Goal: Task Accomplishment & Management: Manage account settings

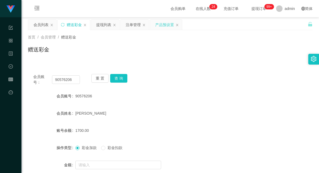
click at [163, 24] on div "产品预设置" at bounding box center [164, 25] width 19 height 10
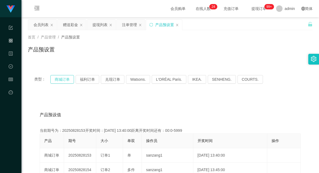
click at [61, 79] on button "商城订单" at bounding box center [62, 79] width 24 height 9
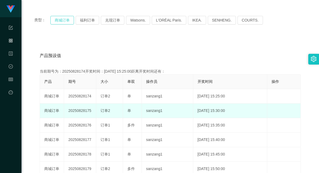
scroll to position [60, 0]
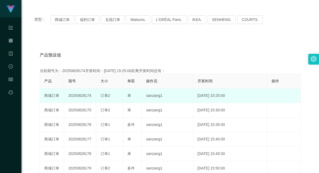
drag, startPoint x: 111, startPoint y: 97, endPoint x: 146, endPoint y: 97, distance: 35.7
click at [145, 96] on tr "商城订单 20250828174 订单2 单 sanzang1 [DATE] 15:25:00 编 辑 限制投注" at bounding box center [170, 95] width 261 height 14
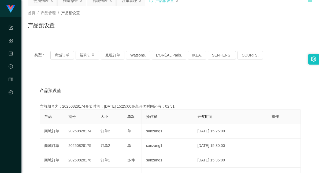
scroll to position [0, 0]
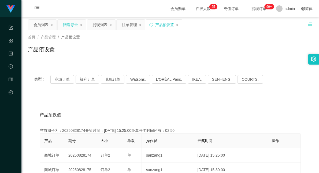
click at [68, 23] on div "赠送彩金" at bounding box center [70, 25] width 15 height 10
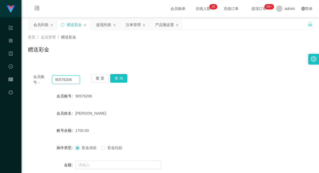
drag, startPoint x: 76, startPoint y: 78, endPoint x: 34, endPoint y: 81, distance: 42.3
click at [34, 81] on div "会员账号： 90576206" at bounding box center [56, 79] width 47 height 11
paste input "81187333"
type input "81187333"
click at [125, 78] on button "查 询" at bounding box center [118, 78] width 17 height 9
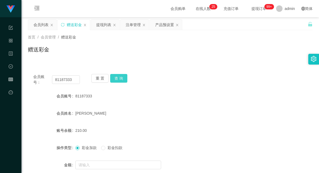
click at [116, 77] on button "查 询" at bounding box center [118, 78] width 17 height 9
click at [118, 77] on button "查 询" at bounding box center [118, 78] width 17 height 9
drag, startPoint x: 74, startPoint y: 79, endPoint x: 46, endPoint y: 77, distance: 28.0
click at [46, 77] on div "会员账号： 81187333" at bounding box center [56, 79] width 47 height 11
click at [132, 24] on div "注单管理" at bounding box center [133, 25] width 15 height 10
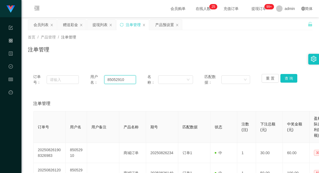
drag, startPoint x: 128, startPoint y: 79, endPoint x: 90, endPoint y: 77, distance: 37.9
click at [90, 77] on div "用户名： 85052910" at bounding box center [113, 79] width 46 height 11
paste input "1187333"
type input "81187333"
click at [285, 76] on button "查 询" at bounding box center [289, 78] width 17 height 9
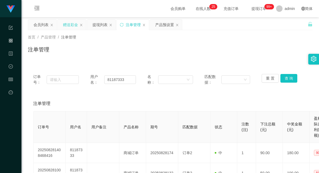
click at [75, 24] on div "赠送彩金" at bounding box center [70, 25] width 15 height 10
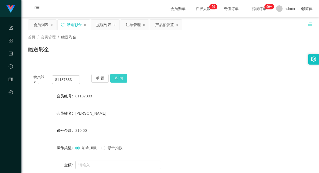
click at [119, 80] on button "查 询" at bounding box center [118, 78] width 17 height 9
click at [119, 76] on button "查 询" at bounding box center [118, 78] width 17 height 9
click at [120, 79] on button "查 询" at bounding box center [118, 78] width 17 height 9
click at [116, 75] on button "查 询" at bounding box center [118, 78] width 17 height 9
drag, startPoint x: 217, startPoint y: 66, endPoint x: 221, endPoint y: 62, distance: 5.7
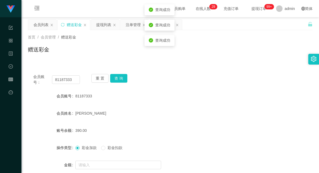
click at [217, 66] on div "会员账号： 81187333 重 置 查 询 会员账号 81187333 会员姓名 [PERSON_NAME] 账号余额 390.00 操作类型 彩金加款 彩…" at bounding box center [170, 130] width 285 height 137
drag, startPoint x: 79, startPoint y: 79, endPoint x: 23, endPoint y: 80, distance: 56.4
click at [23, 80] on main "关闭左侧 关闭右侧 关闭其它 刷新页面 会员列表 赠送彩金 提现列表 注单管理 产品预设置 首页 / 会员管理 / 赠送彩金 / 赠送彩金 会员账号： 811…" at bounding box center [170, 108] width 298 height 182
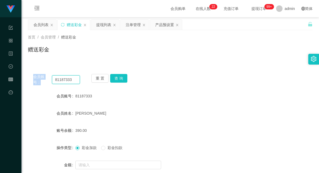
click at [73, 77] on input "81187333" at bounding box center [66, 79] width 28 height 9
drag, startPoint x: 76, startPoint y: 78, endPoint x: 43, endPoint y: 78, distance: 32.2
click at [43, 78] on div "会员账号： 81187333" at bounding box center [56, 79] width 47 height 11
paste input "Bunny1"
type input "Bunny13"
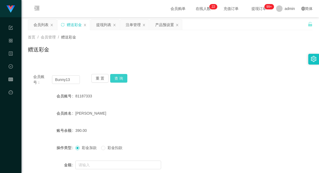
click at [121, 76] on button "查 询" at bounding box center [118, 78] width 17 height 9
click at [215, 62] on div "会员账号： Bunny13 重 置 查 询 会员账号 Bunny13 会员姓名 Yeow Sui Qee 账号余额 300.00 操作类型 彩金加款 彩金扣款…" at bounding box center [170, 130] width 285 height 137
click at [106, 25] on div "提现列表" at bounding box center [103, 25] width 15 height 10
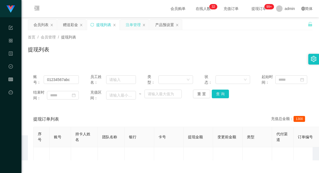
click at [130, 24] on div "注单管理" at bounding box center [133, 25] width 15 height 10
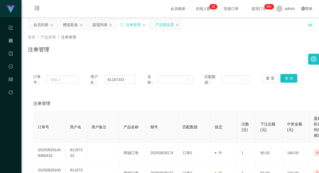
drag, startPoint x: 161, startPoint y: 24, endPoint x: 154, endPoint y: 27, distance: 8.4
click at [161, 24] on div "产品预设置" at bounding box center [164, 25] width 19 height 10
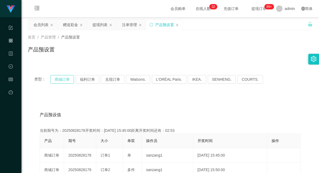
click at [61, 77] on button "商城订单" at bounding box center [62, 79] width 24 height 9
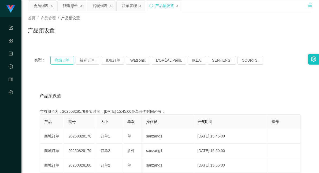
scroll to position [30, 0]
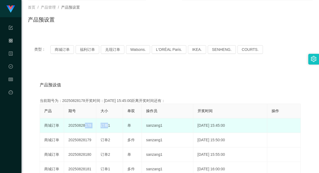
drag, startPoint x: 83, startPoint y: 124, endPoint x: 126, endPoint y: 125, distance: 43.0
click at [125, 125] on tr "商城订单 20250828178 订单1 单 sanzang1 [DATE] 15:45:00 编 辑 限制投注" at bounding box center [170, 125] width 261 height 14
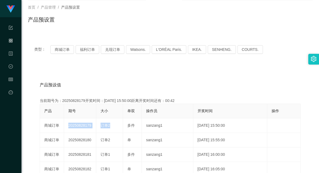
scroll to position [0, 0]
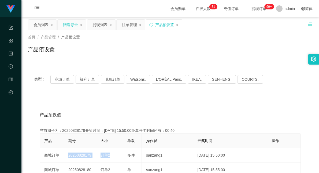
click at [68, 25] on div "赠送彩金" at bounding box center [70, 25] width 15 height 10
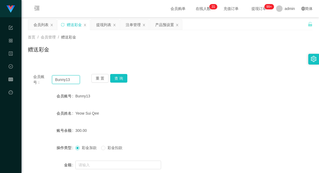
click at [66, 81] on input "Bunny13" at bounding box center [66, 79] width 28 height 9
click at [65, 81] on input "Bunny13" at bounding box center [66, 79] width 28 height 9
paste input "Bunny13"
click at [67, 80] on input "BunnyBunny1313" at bounding box center [66, 79] width 28 height 9
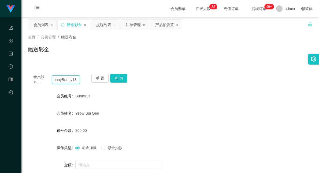
click at [67, 80] on input "BunnyBunny1313" at bounding box center [66, 79] width 28 height 9
paste input "text"
type input "Bunny13"
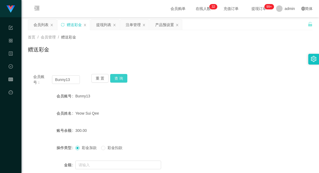
click at [118, 76] on button "查 询" at bounding box center [118, 78] width 17 height 9
click at [120, 77] on button "查 询" at bounding box center [118, 78] width 17 height 9
click at [120, 77] on button "查 询" at bounding box center [121, 78] width 23 height 9
click at [163, 26] on div "产品预设置" at bounding box center [164, 25] width 19 height 10
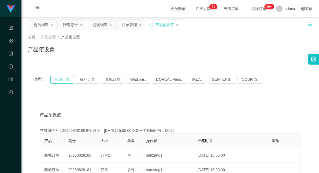
click at [66, 78] on button "商城订单" at bounding box center [62, 79] width 24 height 9
click at [71, 23] on div "赠送彩金" at bounding box center [70, 25] width 15 height 10
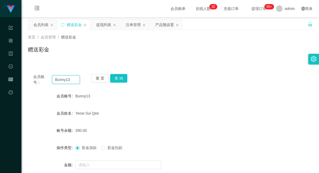
drag, startPoint x: 73, startPoint y: 79, endPoint x: 43, endPoint y: 78, distance: 30.1
click at [43, 78] on div "会员账号： Bunny13" at bounding box center [56, 79] width 47 height 11
paste input "8197382"
type input "81973823"
click at [120, 77] on button "查 询" at bounding box center [118, 78] width 17 height 9
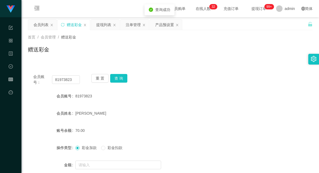
click at [181, 89] on div "会员账号： 81973823 重 置 查 询 会员账号 81973823 会员姓名 [PERSON_NAME] 账号余额 70.00 操作类型 彩金加款 彩金…" at bounding box center [170, 133] width 285 height 130
click at [118, 78] on button "查 询" at bounding box center [118, 78] width 17 height 9
click at [192, 79] on div "会员账号： 81973823 重 置 查 询" at bounding box center [170, 79] width 285 height 11
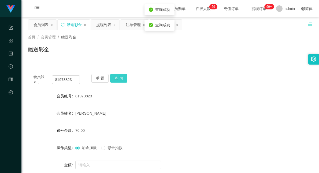
click at [116, 78] on button "查 询" at bounding box center [118, 78] width 17 height 9
click at [199, 64] on div "会员账号： 81973823 重 置 查 询 会员账号 81973823 会员姓名 [PERSON_NAME] 账号余额 70.00 操作类型 彩金加款 彩金…" at bounding box center [170, 130] width 285 height 137
drag, startPoint x: 119, startPoint y: 111, endPoint x: 113, endPoint y: 100, distance: 12.2
click at [119, 110] on div "[PERSON_NAME]" at bounding box center [158, 113] width 166 height 11
click at [119, 81] on button "查 询" at bounding box center [118, 78] width 17 height 9
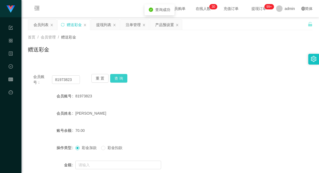
click at [118, 77] on button "查 询" at bounding box center [118, 78] width 17 height 9
drag, startPoint x: 72, startPoint y: 80, endPoint x: 36, endPoint y: 78, distance: 36.8
click at [29, 79] on div "会员账号： 81973823 重 置 查 询" at bounding box center [170, 79] width 285 height 11
click at [175, 71] on div "会员账号： 81973823 重 置 查 询 会员账号 81973823 会员姓名 [PERSON_NAME] 账号余额 70.00 操作类型 彩金加款 彩金…" at bounding box center [170, 133] width 285 height 130
click at [131, 24] on div "注单管理" at bounding box center [133, 25] width 15 height 10
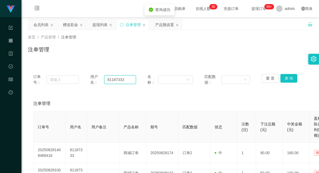
drag, startPoint x: 128, startPoint y: 76, endPoint x: 95, endPoint y: 79, distance: 33.4
click at [95, 79] on div "用户名： 81187333" at bounding box center [113, 79] width 46 height 11
paste input "97382"
type input "81973823"
click at [292, 77] on button "查 询" at bounding box center [289, 78] width 17 height 9
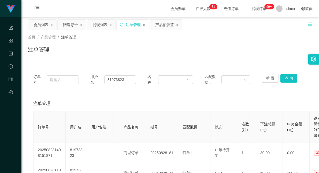
click at [205, 55] on div "注单管理" at bounding box center [170, 51] width 285 height 12
click at [164, 25] on div "产品预设置" at bounding box center [164, 25] width 19 height 10
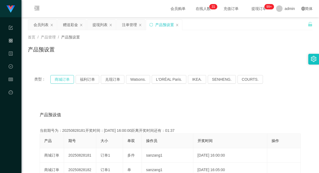
click at [56, 79] on button "商城订单" at bounding box center [62, 79] width 24 height 9
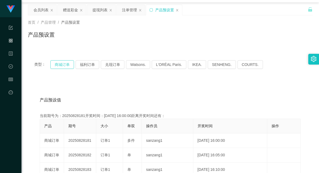
scroll to position [30, 0]
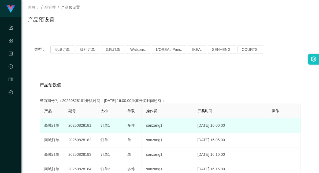
drag, startPoint x: 119, startPoint y: 125, endPoint x: 155, endPoint y: 123, distance: 35.7
click at [148, 125] on tr "商城订单 20250828181 订单1 多件 sanzang1 [DATE] 16:00:00 编 辑 限制投注" at bounding box center [170, 125] width 261 height 14
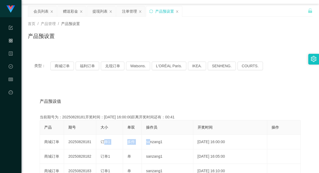
scroll to position [0, 0]
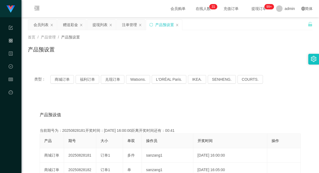
click at [72, 31] on div "首页 / 产品管理 / 产品预设置 / 产品预设置" at bounding box center [170, 46] width 298 height 32
click at [72, 25] on div "赠送彩金" at bounding box center [70, 25] width 15 height 10
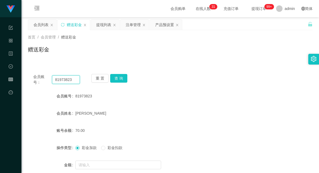
drag, startPoint x: 73, startPoint y: 79, endPoint x: 39, endPoint y: 80, distance: 33.6
click at [39, 80] on div "会员账号： 81973823" at bounding box center [56, 79] width 47 height 11
paste input "Weih21"
type input "Weih213"
click at [124, 74] on button "查 询" at bounding box center [118, 78] width 17 height 9
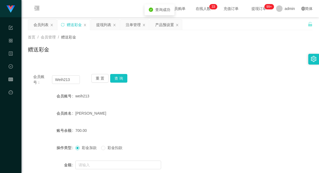
click at [176, 101] on div "weih213" at bounding box center [158, 95] width 166 height 11
click at [89, 162] on input "text" at bounding box center [118, 164] width 86 height 9
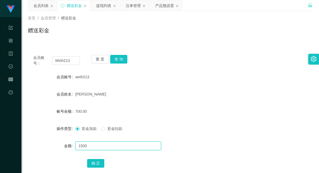
scroll to position [51, 0]
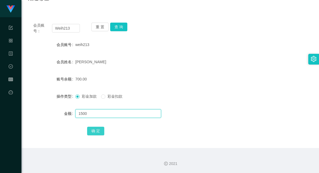
type input "1500"
click at [97, 130] on button "确 定" at bounding box center [95, 130] width 17 height 9
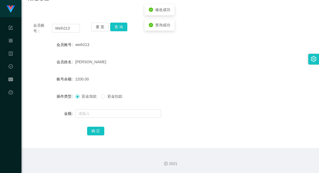
click at [178, 82] on div "2200.00" at bounding box center [158, 79] width 166 height 11
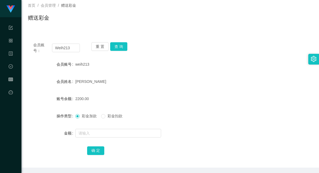
scroll to position [21, 0]
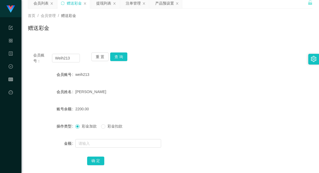
click at [97, 37] on div "首页 / 会员管理 / 赠送彩金 / 赠送彩金" at bounding box center [170, 25] width 298 height 32
drag, startPoint x: 73, startPoint y: 58, endPoint x: 29, endPoint y: 60, distance: 44.6
click at [30, 60] on div "会员账号： Weih213 重 置 查 询" at bounding box center [170, 57] width 285 height 11
paste input "8197382"
type input "81973823"
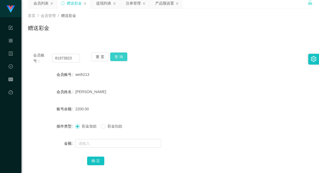
click at [121, 56] on button "查 询" at bounding box center [118, 56] width 17 height 9
click at [121, 56] on button "查 询" at bounding box center [121, 56] width 23 height 9
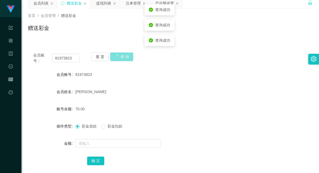
click at [121, 56] on button "查 询" at bounding box center [121, 56] width 23 height 9
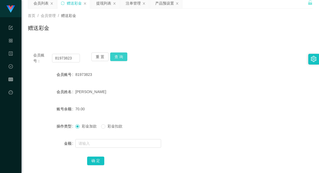
click at [119, 55] on button "查 询" at bounding box center [118, 56] width 17 height 9
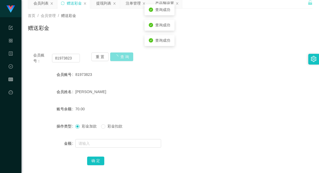
click at [119, 55] on button "查 询" at bounding box center [121, 56] width 23 height 9
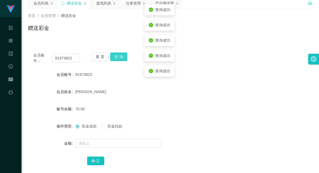
click at [119, 55] on button "查 询" at bounding box center [118, 56] width 17 height 9
click at [75, 60] on input "81973823" at bounding box center [66, 58] width 28 height 9
click at [133, 3] on div "注单管理" at bounding box center [133, 3] width 15 height 10
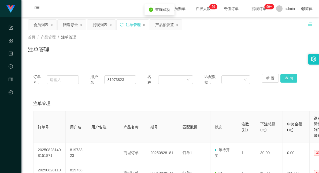
click at [290, 78] on button "查 询" at bounding box center [289, 78] width 17 height 9
click at [100, 25] on div "提现列表" at bounding box center [100, 25] width 15 height 10
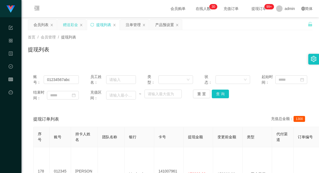
click at [67, 23] on div "赠送彩金" at bounding box center [70, 25] width 15 height 10
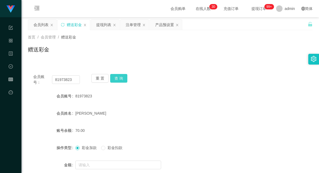
click at [121, 78] on button "查 询" at bounding box center [118, 78] width 17 height 9
click at [173, 21] on div "产品预设置" at bounding box center [164, 25] width 19 height 10
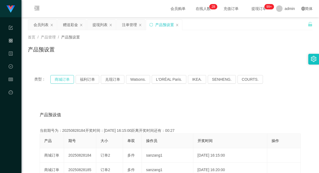
click at [59, 78] on button "商城订单" at bounding box center [62, 79] width 24 height 9
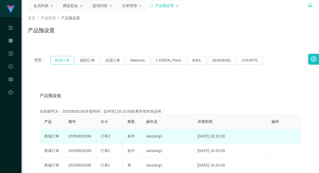
scroll to position [30, 0]
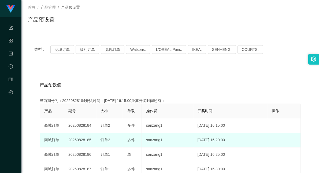
drag, startPoint x: 84, startPoint y: 138, endPoint x: 125, endPoint y: 134, distance: 41.3
click at [125, 134] on tr "商城订单 20250828185 订单2 多件 sanzang1 [DATE] 16:20:00 编 辑 限制投注" at bounding box center [170, 140] width 261 height 14
click at [68, 143] on td "20250828185" at bounding box center [80, 140] width 32 height 14
drag, startPoint x: 74, startPoint y: 139, endPoint x: 125, endPoint y: 137, distance: 51.0
click at [124, 137] on tr "商城订单 20250828185 订单2 多件 sanzang1 [DATE] 16:20:00 编 辑 限制投注" at bounding box center [170, 140] width 261 height 14
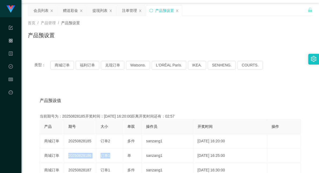
scroll to position [0, 0]
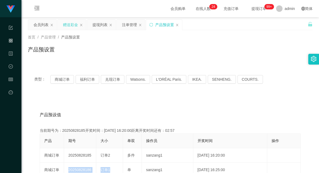
click at [72, 22] on div "赠送彩金" at bounding box center [70, 25] width 15 height 10
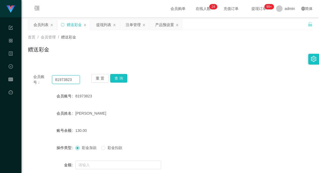
click at [66, 79] on input "81973823" at bounding box center [66, 79] width 28 height 9
paste input "228372"
type input "81228372"
click at [119, 76] on button "查 询" at bounding box center [118, 78] width 17 height 9
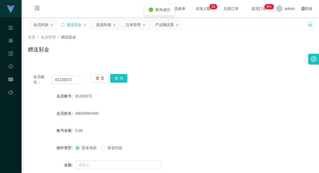
click at [168, 82] on div "会员账号： 81228372 重 置 查 询" at bounding box center [170, 79] width 285 height 11
click at [118, 77] on button "查 询" at bounding box center [118, 78] width 17 height 9
click at [130, 26] on div "注单管理" at bounding box center [133, 25] width 15 height 10
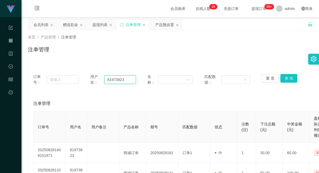
click at [116, 79] on input "81973823" at bounding box center [120, 79] width 32 height 9
paste input "228372"
type input "81228372"
click at [283, 77] on button "查 询" at bounding box center [289, 78] width 17 height 9
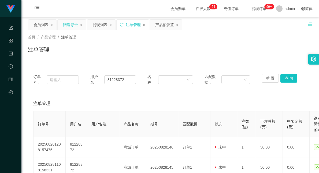
click at [76, 24] on div "赠送彩金" at bounding box center [70, 25] width 15 height 10
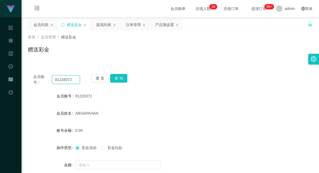
drag, startPoint x: 72, startPoint y: 79, endPoint x: 42, endPoint y: 78, distance: 30.1
click at [42, 78] on div "会员账号： 81228372" at bounding box center [56, 79] width 47 height 11
click at [128, 78] on div "重 置 查 询" at bounding box center [115, 79] width 47 height 11
click at [121, 77] on button "查 询" at bounding box center [118, 78] width 17 height 9
click at [110, 25] on div "提现列表" at bounding box center [103, 25] width 15 height 10
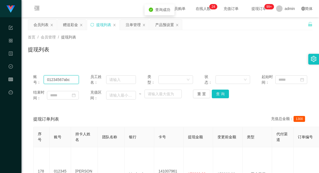
drag, startPoint x: 71, startPoint y: 79, endPoint x: 11, endPoint y: 77, distance: 60.7
paste input "81228372"
type input "81228372"
click at [222, 94] on button "查 询" at bounding box center [220, 93] width 17 height 9
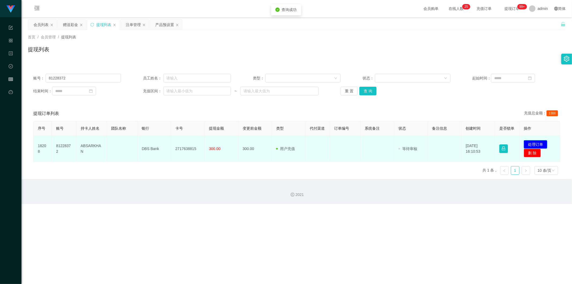
click at [319, 143] on button "处理订单" at bounding box center [536, 144] width 24 height 9
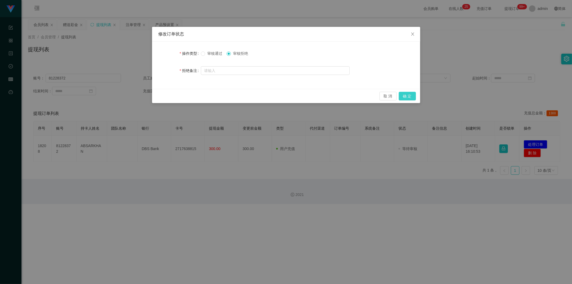
click at [319, 96] on button "确 定" at bounding box center [407, 96] width 17 height 9
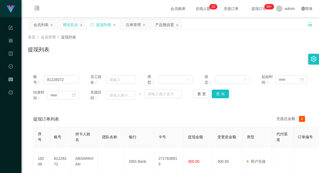
click at [71, 22] on div "赠送彩金" at bounding box center [70, 25] width 15 height 10
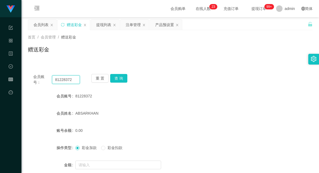
click at [64, 79] on input "81228372" at bounding box center [66, 79] width 28 height 9
click at [88, 127] on div "0.00" at bounding box center [158, 130] width 166 height 11
click at [72, 82] on input "Maxne" at bounding box center [66, 79] width 28 height 9
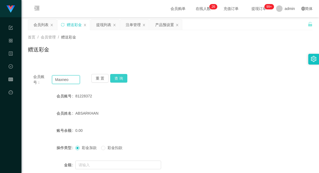
type input "Maxneo"
click at [120, 77] on button "查 询" at bounding box center [118, 78] width 17 height 9
click at [116, 79] on button "查 询" at bounding box center [118, 78] width 17 height 9
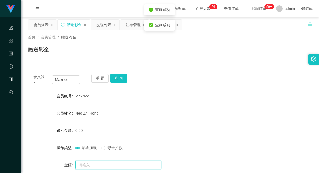
click at [99, 163] on input "text" at bounding box center [118, 164] width 86 height 9
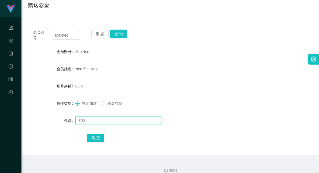
scroll to position [51, 0]
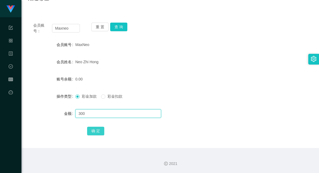
type input "300"
click at [94, 130] on button "确 定" at bounding box center [95, 130] width 17 height 9
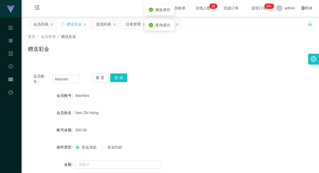
scroll to position [0, 0]
click at [100, 27] on div "提现列表" at bounding box center [103, 25] width 15 height 10
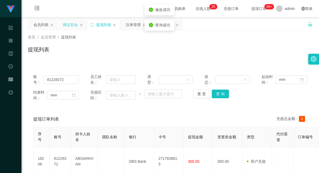
click at [70, 25] on div "赠送彩金" at bounding box center [70, 25] width 15 height 10
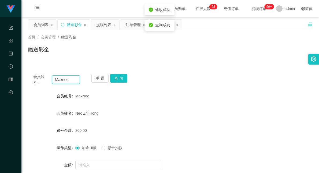
click at [60, 81] on input "Maxneo" at bounding box center [66, 79] width 28 height 9
click at [106, 26] on div "提现列表" at bounding box center [103, 25] width 15 height 10
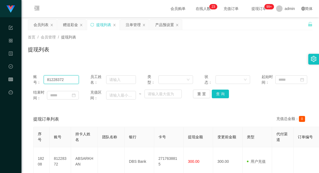
drag, startPoint x: 71, startPoint y: 81, endPoint x: 23, endPoint y: 78, distance: 47.3
click at [24, 79] on main "关闭左侧 关闭右侧 关闭其它 刷新页面 会员列表 赠送彩金 提现列表 注单管理 产品预设置 首页 / 会员管理 / 提现列表 / 提现列表 账号： 81228…" at bounding box center [170, 105] width 298 height 176
paste input "Maxneo"
type input "Maxneo"
click at [217, 92] on button "查 询" at bounding box center [220, 93] width 17 height 9
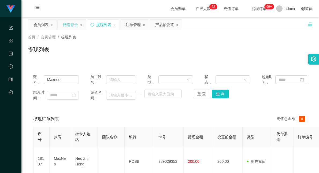
click at [70, 21] on div "赠送彩金" at bounding box center [70, 25] width 15 height 10
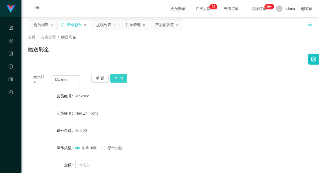
click at [120, 78] on button "查 询" at bounding box center [118, 78] width 17 height 9
click at [118, 77] on button "查 询" at bounding box center [118, 78] width 17 height 9
click at [118, 77] on button "查 询" at bounding box center [121, 78] width 23 height 9
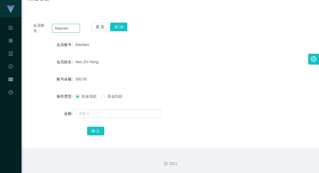
click at [65, 27] on input "Maxneo" at bounding box center [66, 28] width 28 height 9
drag, startPoint x: 75, startPoint y: 27, endPoint x: 55, endPoint y: 27, distance: 19.3
click at [55, 27] on input "Maxneo" at bounding box center [66, 28] width 28 height 9
paste input "81228372"
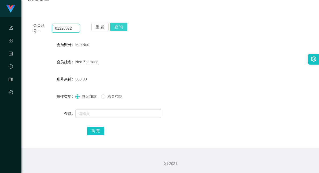
type input "81228372"
click at [120, 23] on button "查 询" at bounding box center [118, 27] width 17 height 9
click at [120, 25] on button "查 询" at bounding box center [118, 27] width 17 height 9
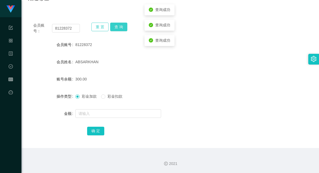
scroll to position [0, 0]
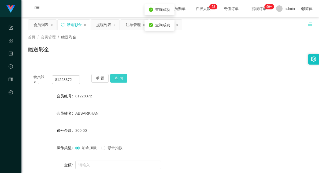
click at [122, 75] on button "查 询" at bounding box center [118, 78] width 17 height 9
click at [121, 76] on button "查 询" at bounding box center [118, 78] width 17 height 9
click at [130, 25] on div "注单管理" at bounding box center [133, 25] width 15 height 10
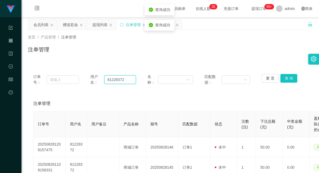
drag, startPoint x: 128, startPoint y: 79, endPoint x: 98, endPoint y: 76, distance: 30.7
click at [98, 76] on div "用户名： 81228372" at bounding box center [113, 79] width 46 height 11
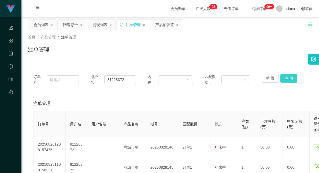
click at [289, 78] on button "查 询" at bounding box center [289, 78] width 17 height 9
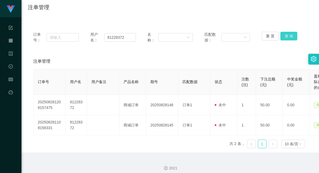
scroll to position [47, 0]
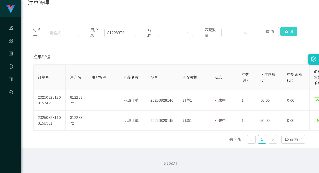
click at [289, 31] on button "查 询" at bounding box center [289, 31] width 17 height 9
click at [291, 31] on button "查 询" at bounding box center [289, 31] width 17 height 9
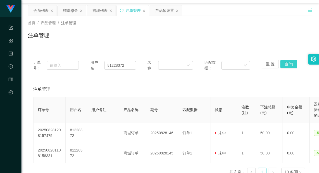
scroll to position [0, 0]
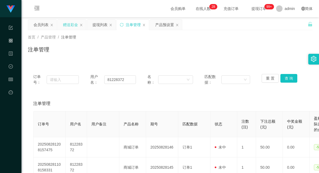
click at [67, 26] on div "赠送彩金" at bounding box center [70, 25] width 15 height 10
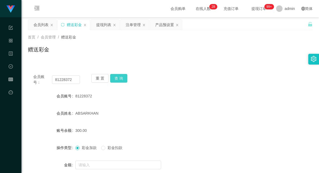
click at [122, 77] on button "查 询" at bounding box center [118, 78] width 17 height 9
click at [122, 77] on button "查 询" at bounding box center [121, 78] width 23 height 9
click at [122, 77] on button "查 询" at bounding box center [118, 78] width 17 height 9
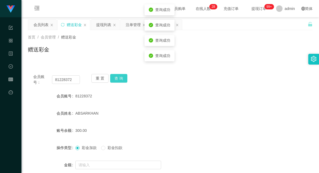
click at [122, 77] on button "查 询" at bounding box center [118, 78] width 17 height 9
click at [122, 77] on button "查 询" at bounding box center [121, 78] width 23 height 9
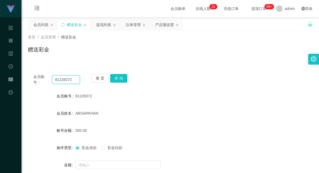
click at [60, 77] on input "81228372" at bounding box center [66, 79] width 28 height 9
paste input "90576206"
type input "90576206"
click at [121, 77] on button "查 询" at bounding box center [118, 78] width 17 height 9
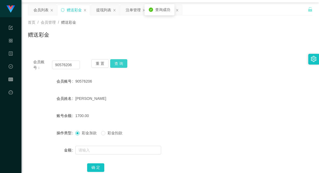
scroll to position [30, 0]
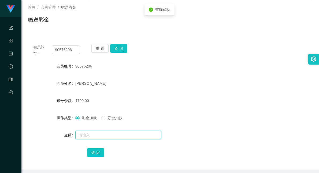
click at [90, 136] on input "text" at bounding box center [118, 134] width 86 height 9
type input "500"
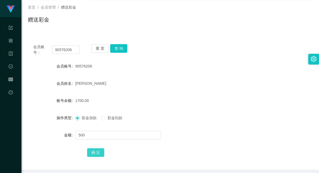
click at [91, 150] on button "确 定" at bounding box center [95, 152] width 17 height 9
drag, startPoint x: 209, startPoint y: 94, endPoint x: 211, endPoint y: 97, distance: 3.8
click at [210, 94] on form "会员账号 90576206 会员姓名 [PERSON_NAME] 账号余额 2200.00 操作类型 彩金加款 彩金扣款 金额 确 定" at bounding box center [170, 109] width 285 height 97
drag, startPoint x: 76, startPoint y: 47, endPoint x: 52, endPoint y: 51, distance: 24.5
click at [36, 48] on div "会员账号： 90576206" at bounding box center [56, 49] width 47 height 11
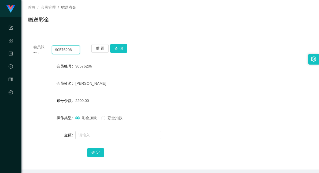
paste input "81228372"
type input "81228372"
click at [118, 48] on button "查 询" at bounding box center [118, 48] width 17 height 9
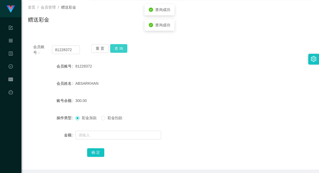
click at [118, 48] on button "查 询" at bounding box center [118, 48] width 17 height 9
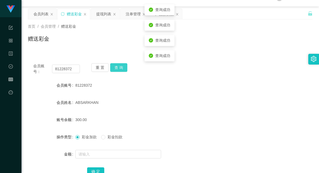
scroll to position [0, 0]
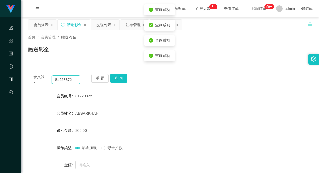
drag, startPoint x: 74, startPoint y: 80, endPoint x: 28, endPoint y: 79, distance: 45.9
click at [28, 79] on div "会员账号： 81228372 重 置 查 询" at bounding box center [170, 79] width 285 height 11
click at [120, 78] on button "查 询" at bounding box center [118, 78] width 17 height 9
click at [74, 78] on input "81228372" at bounding box center [66, 79] width 28 height 9
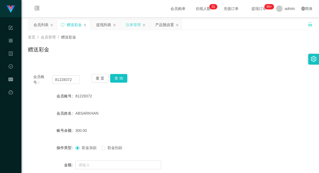
click at [133, 23] on div "注单管理" at bounding box center [133, 25] width 15 height 10
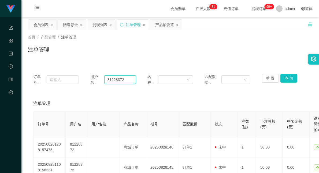
drag, startPoint x: 127, startPoint y: 81, endPoint x: 84, endPoint y: 78, distance: 42.5
click at [84, 78] on div "订单号： 用户名： 81228372 名称： 匹配数据： 重 置 查 询" at bounding box center [170, 79] width 274 height 11
click at [283, 78] on button "查 询" at bounding box center [289, 78] width 17 height 9
click at [67, 23] on div "赠送彩金" at bounding box center [70, 25] width 15 height 10
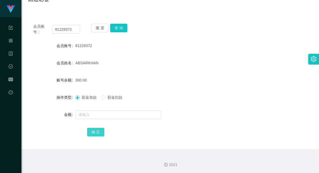
scroll to position [51, 0]
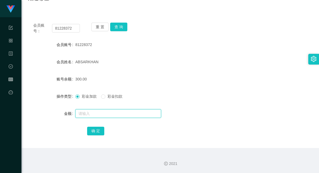
click at [97, 111] on input "text" at bounding box center [118, 113] width 86 height 9
type input "90"
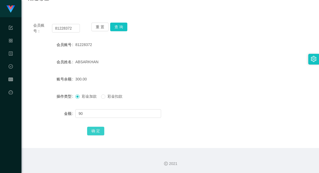
click at [100, 131] on button "确 定" at bounding box center [95, 130] width 17 height 9
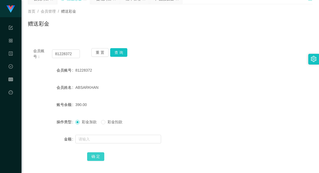
scroll to position [0, 0]
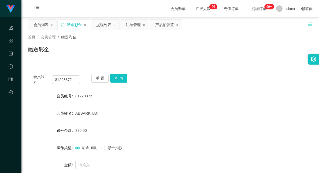
click at [60, 84] on div "会员账号： 81228372" at bounding box center [56, 79] width 47 height 11
click at [61, 81] on input "81228372" at bounding box center [66, 79] width 28 height 9
paste input "MaxNeo"
type input "MaxNeo"
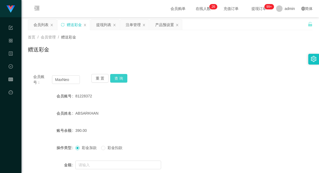
click at [117, 77] on button "查 询" at bounding box center [118, 78] width 17 height 9
click at [122, 76] on button "查 询" at bounding box center [118, 78] width 17 height 9
click at [106, 25] on div "提现列表" at bounding box center [103, 25] width 15 height 10
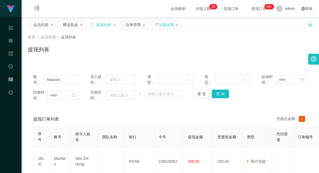
click at [165, 23] on div "产品预设置" at bounding box center [164, 25] width 19 height 10
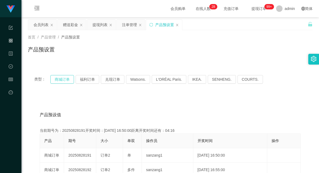
click at [60, 79] on button "商城订单" at bounding box center [62, 79] width 24 height 9
drag, startPoint x: 68, startPoint y: 26, endPoint x: 82, endPoint y: 41, distance: 20.7
click at [68, 28] on div "赠送彩金" at bounding box center [70, 25] width 15 height 10
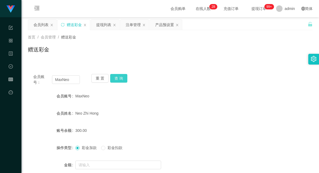
click at [119, 75] on button "查 询" at bounding box center [118, 78] width 17 height 9
click at [114, 77] on button "查 询" at bounding box center [118, 78] width 17 height 9
click at [121, 81] on button "查 询" at bounding box center [118, 78] width 17 height 9
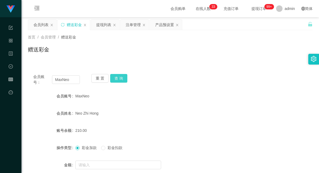
click at [115, 78] on button "查 询" at bounding box center [118, 78] width 17 height 9
